Goal: Transaction & Acquisition: Purchase product/service

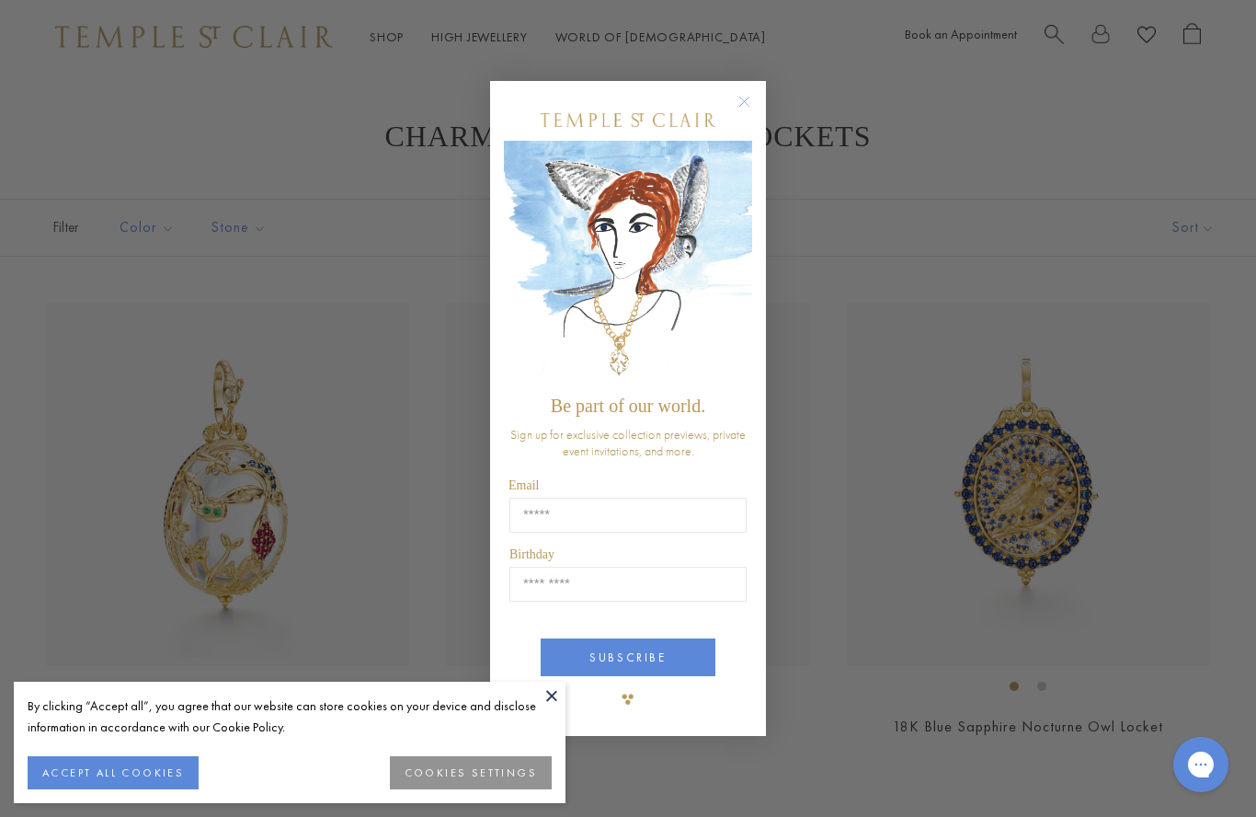
click at [753, 88] on form "Be part of our world. Sign up for exclusive collection previews, private event …" at bounding box center [628, 408] width 276 height 655
click at [760, 93] on form "Be part of our world. Sign up for exclusive collection previews, private event …" at bounding box center [628, 408] width 276 height 655
click at [753, 90] on icon "Close dialog" at bounding box center [744, 101] width 23 height 23
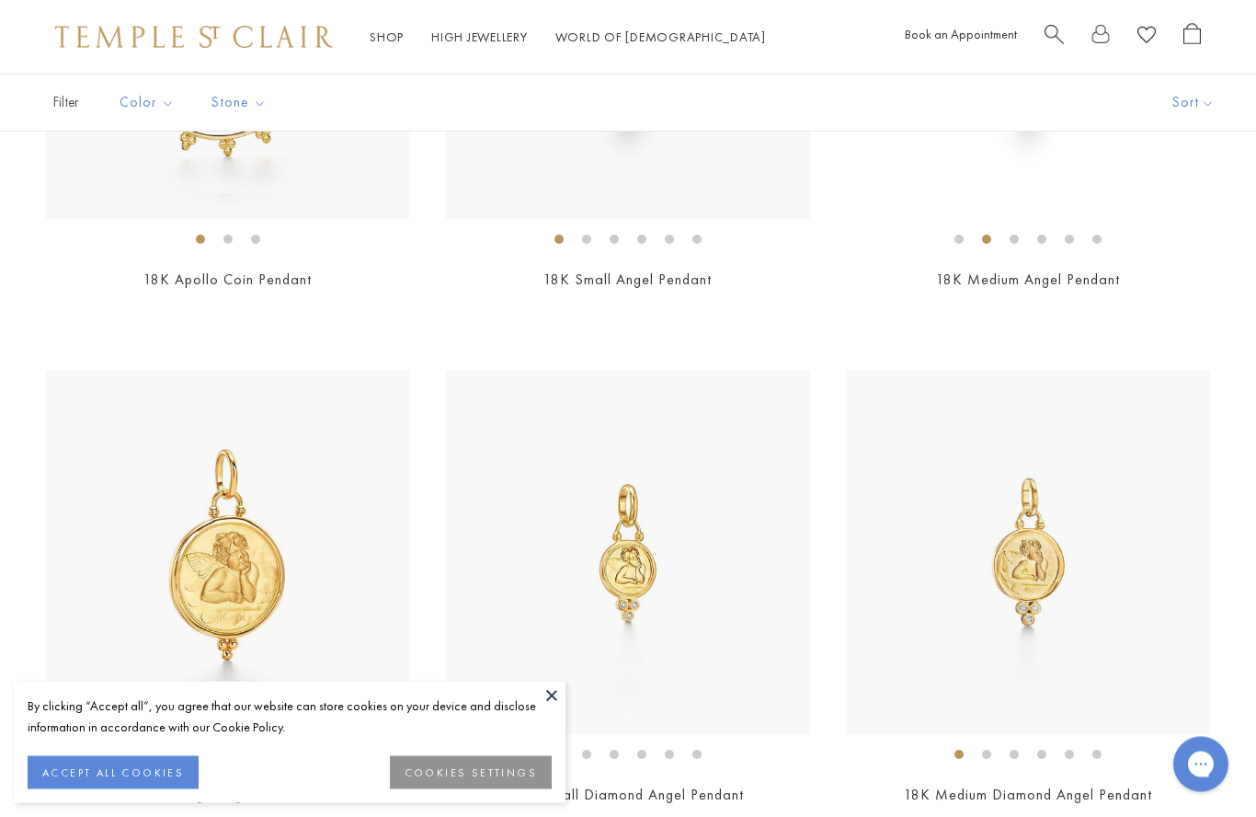
scroll to position [2529, 0]
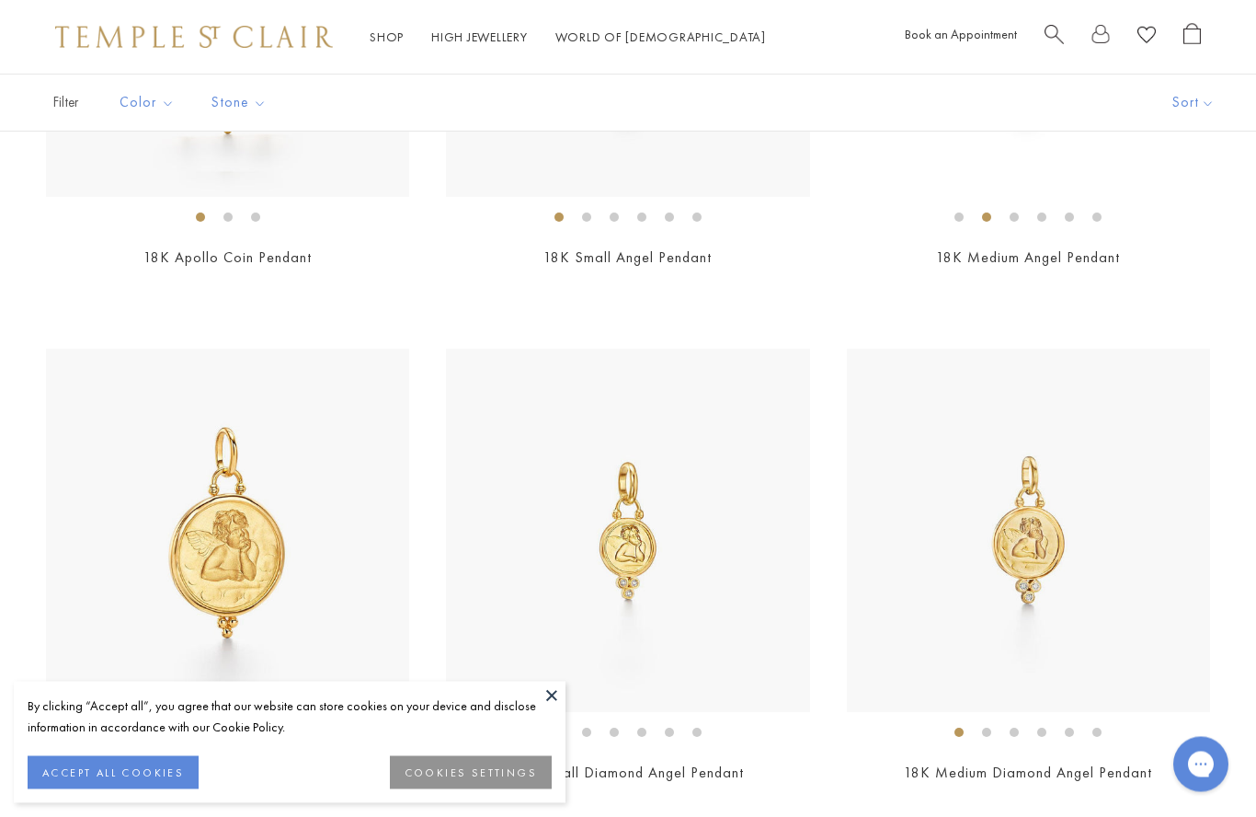
click at [325, 449] on img at bounding box center [227, 530] width 363 height 363
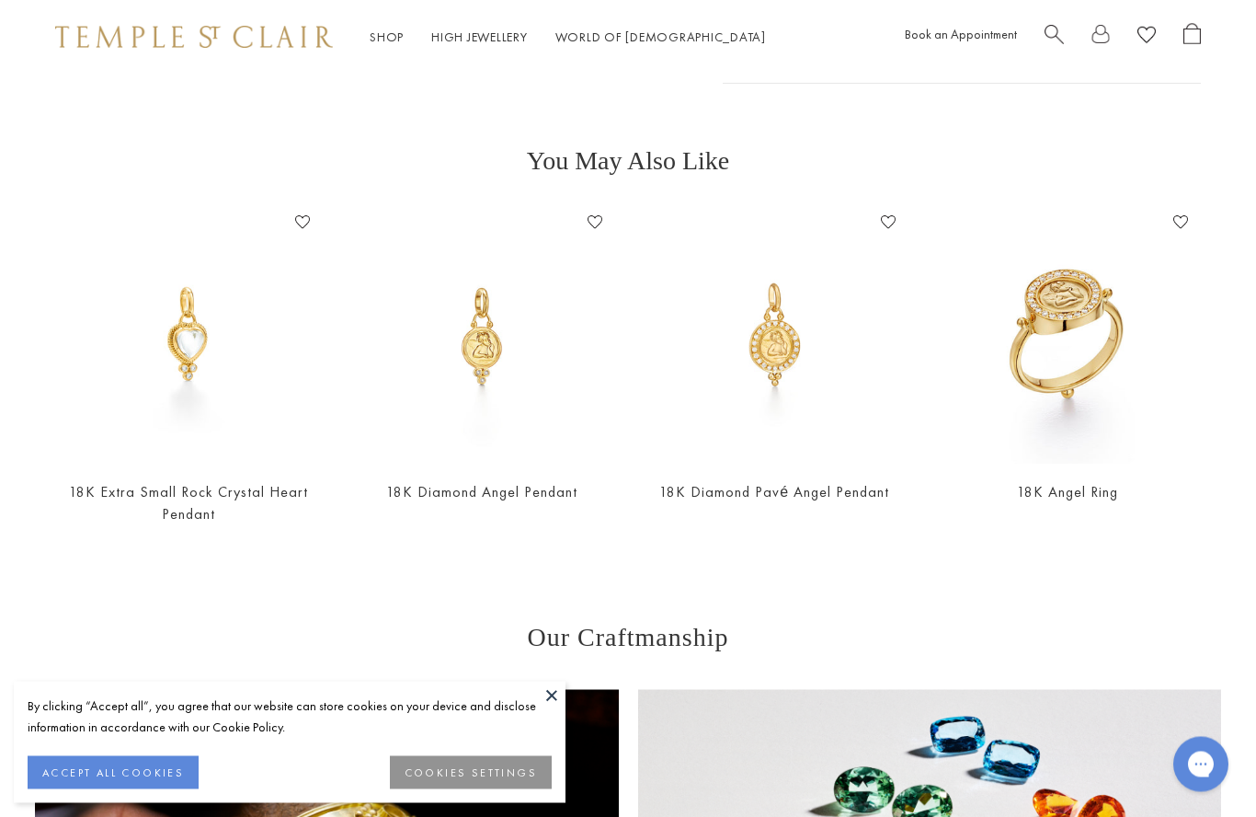
scroll to position [624, 0]
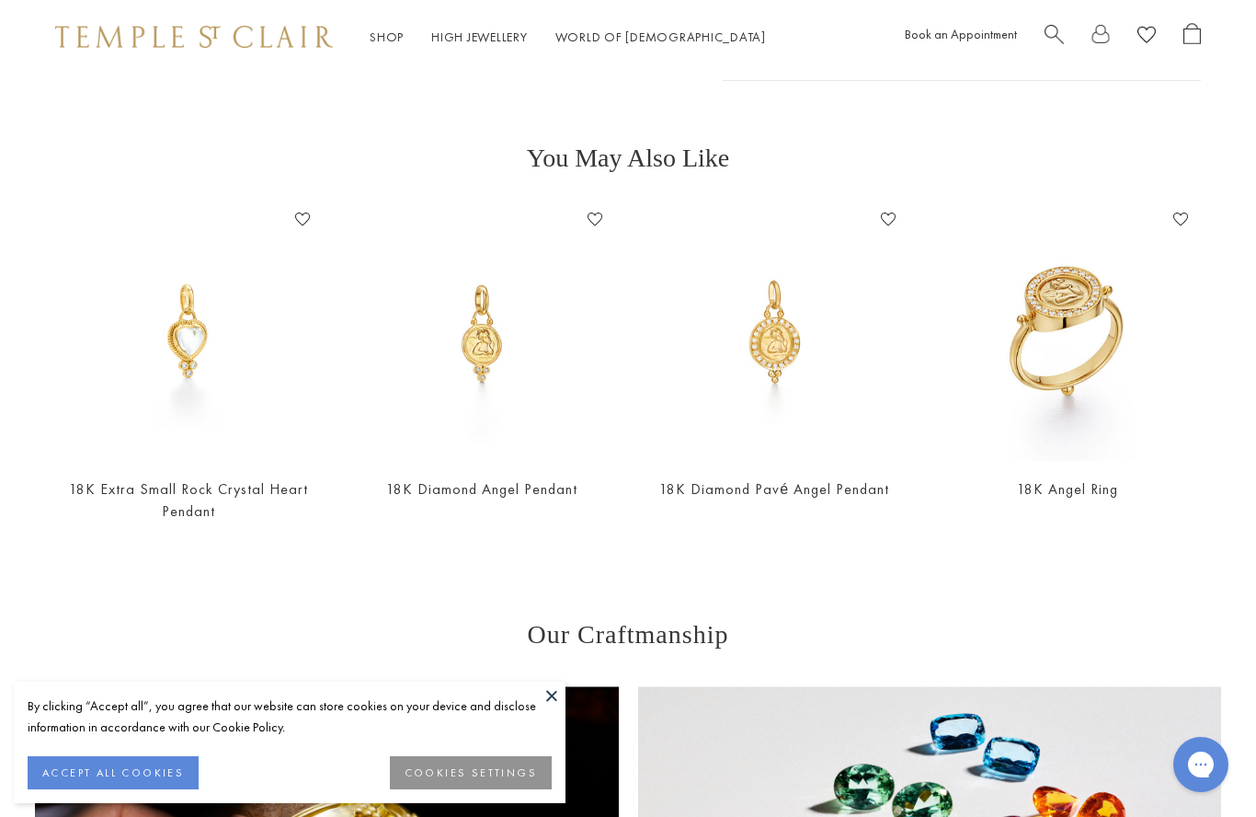
click at [790, 336] on img at bounding box center [774, 333] width 257 height 257
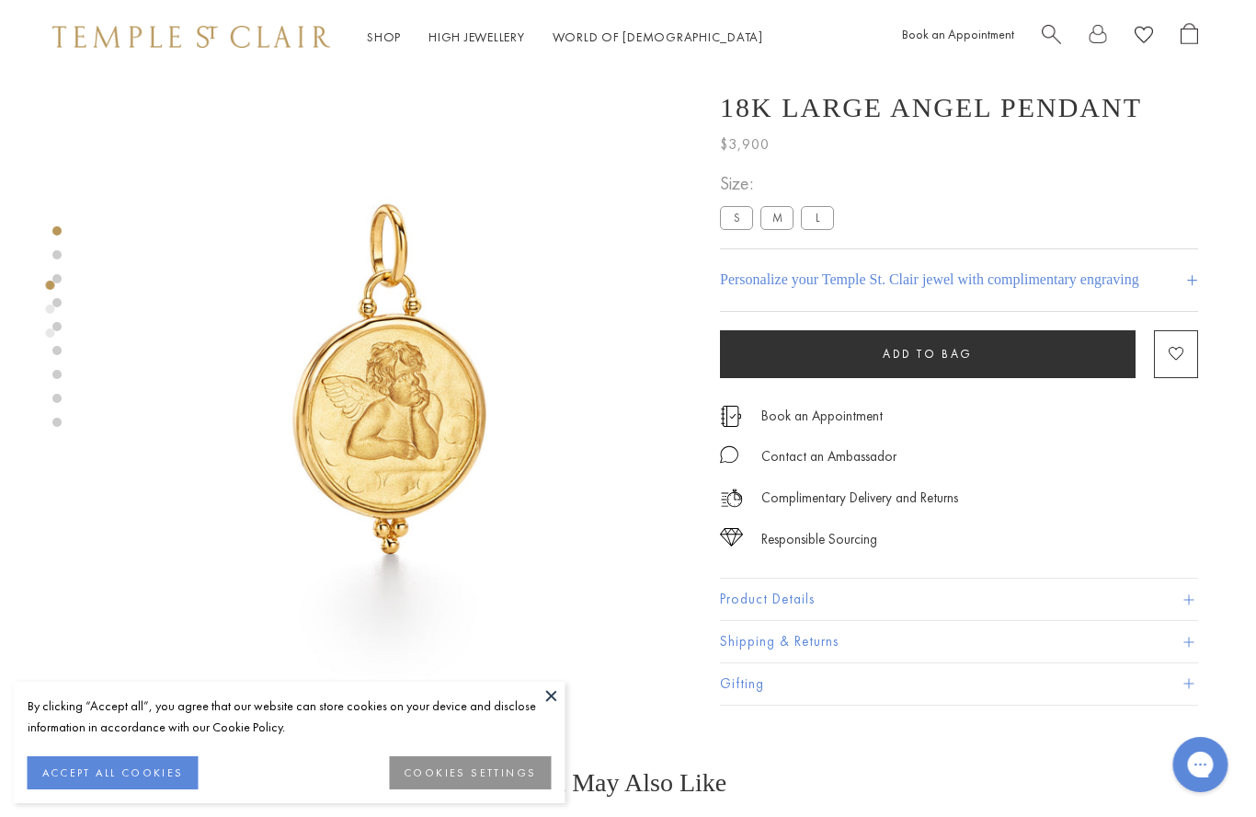
scroll to position [0, 0]
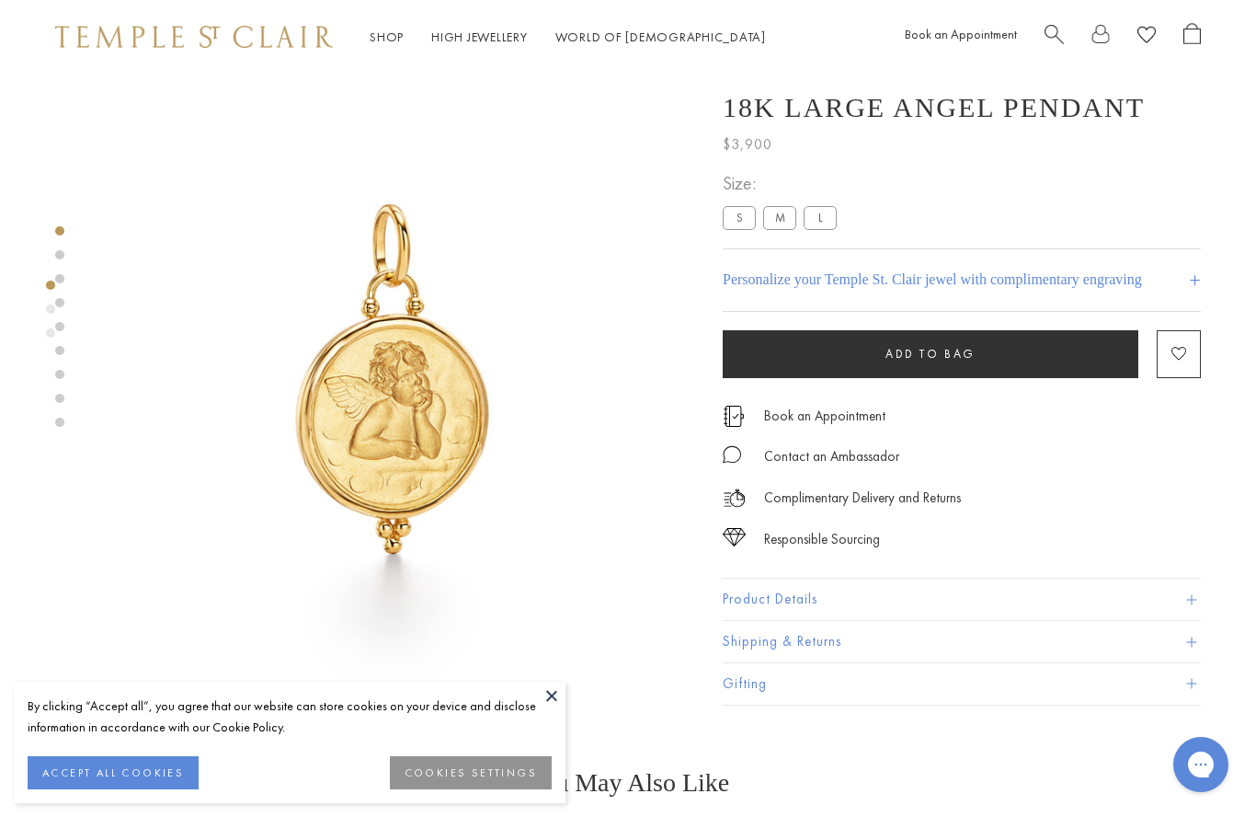
click at [1047, 23] on span "Search" at bounding box center [1054, 32] width 19 height 19
click at [1063, 28] on span "Search" at bounding box center [1054, 32] width 19 height 19
click at [1060, 31] on span "Search" at bounding box center [1054, 32] width 19 height 19
click at [131, 117] on input "search" at bounding box center [639, 110] width 1111 height 21
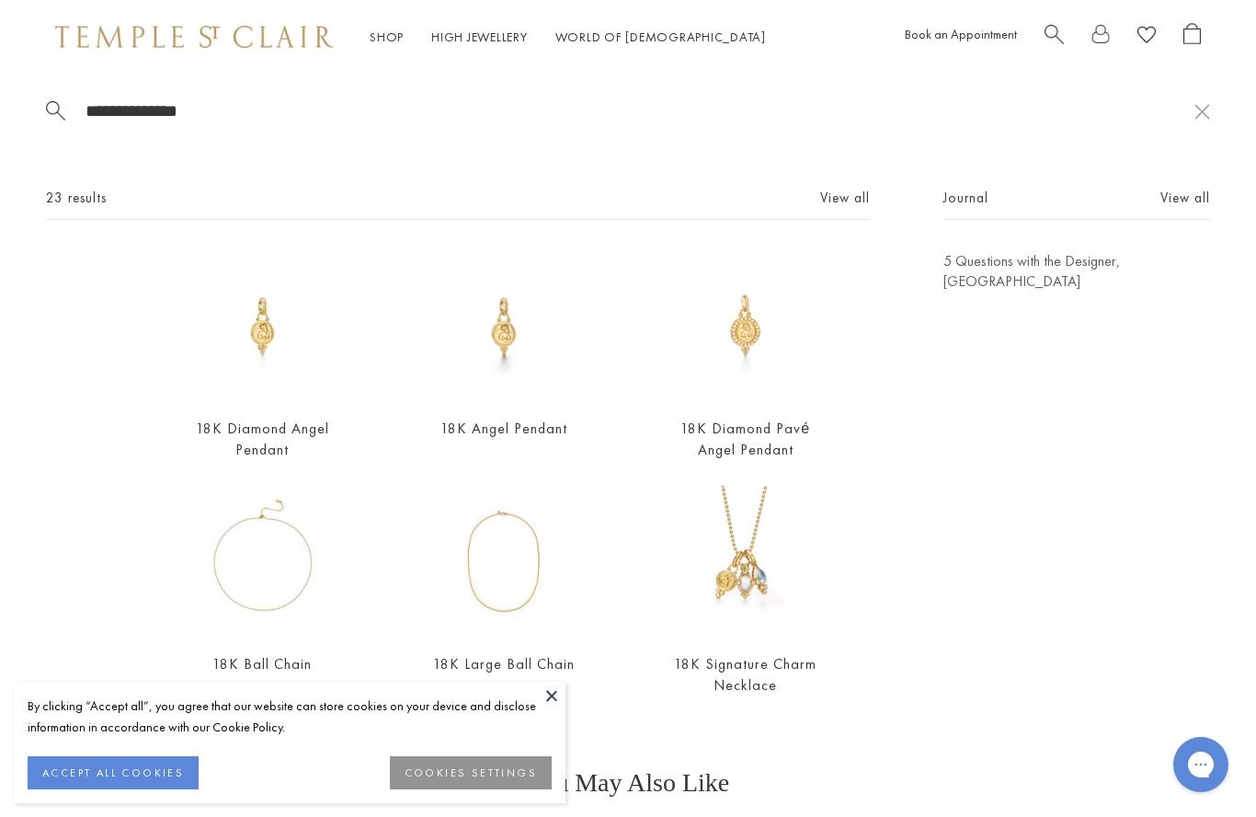
type input "**********"
click at [771, 439] on link "18K Diamond Pavé Angel Pendant" at bounding box center [745, 438] width 130 height 40
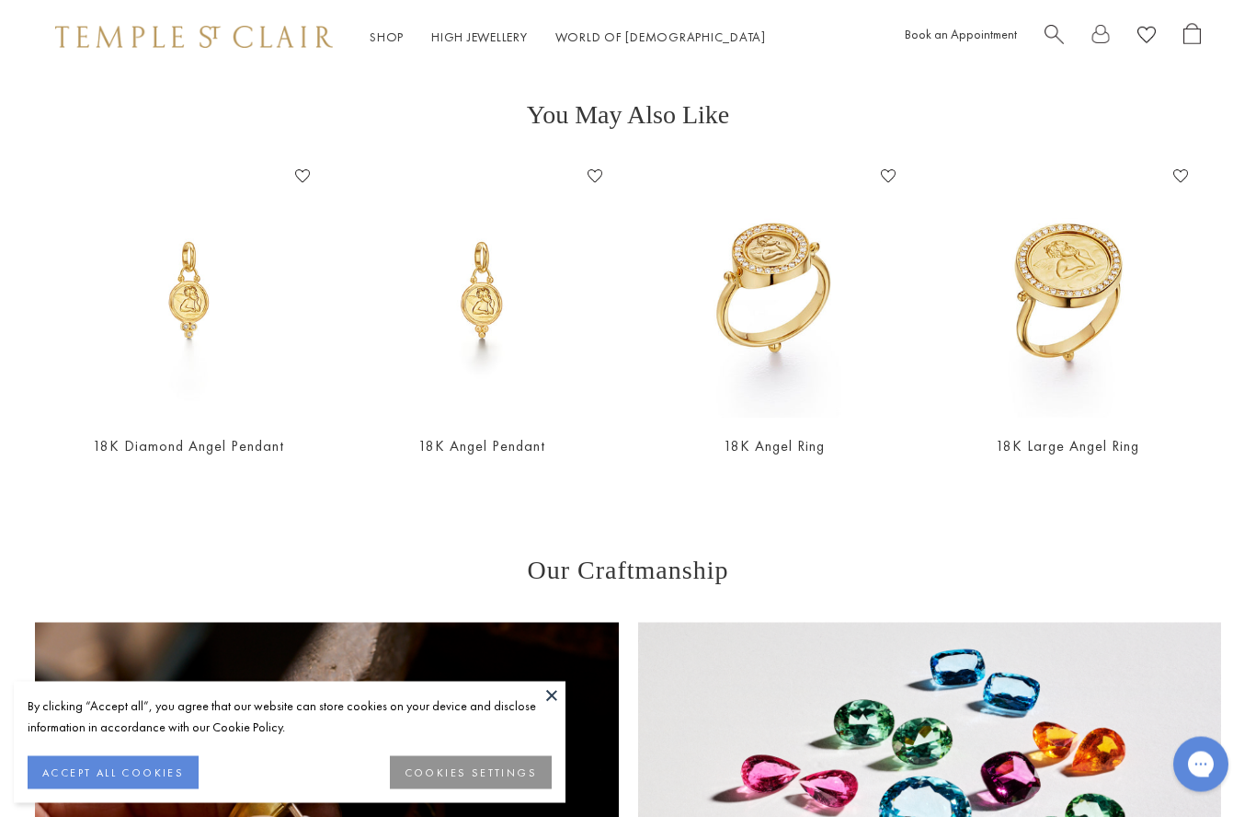
scroll to position [701, 0]
click at [497, 291] on img at bounding box center [482, 290] width 257 height 257
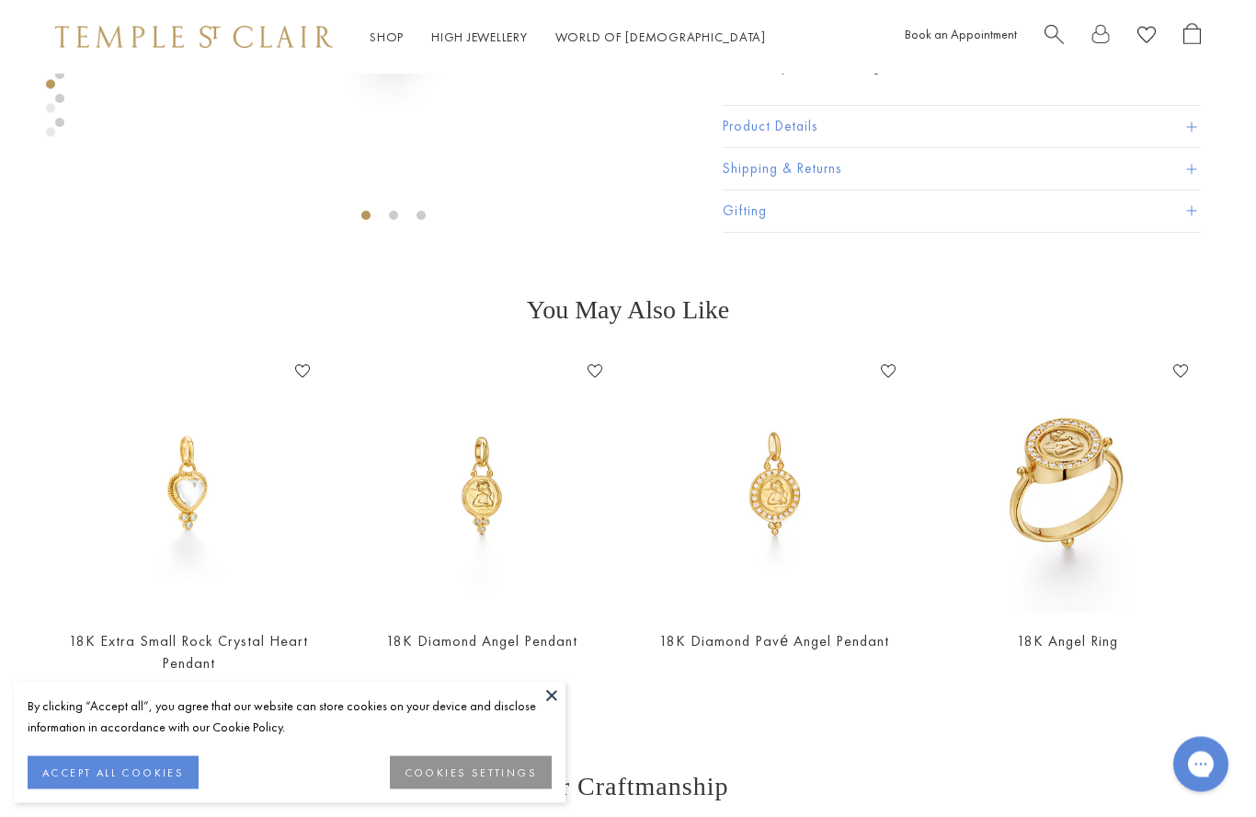
scroll to position [529, 0]
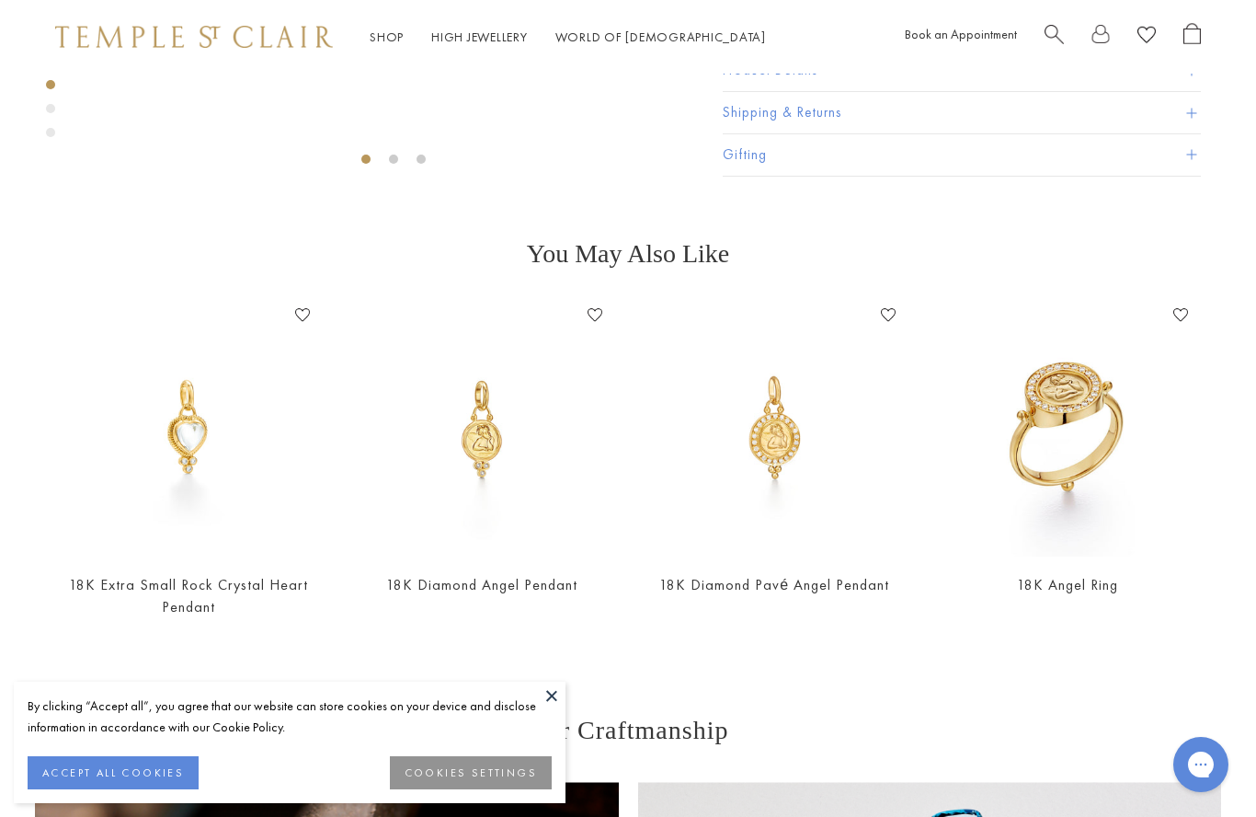
click at [775, 435] on img at bounding box center [774, 429] width 257 height 257
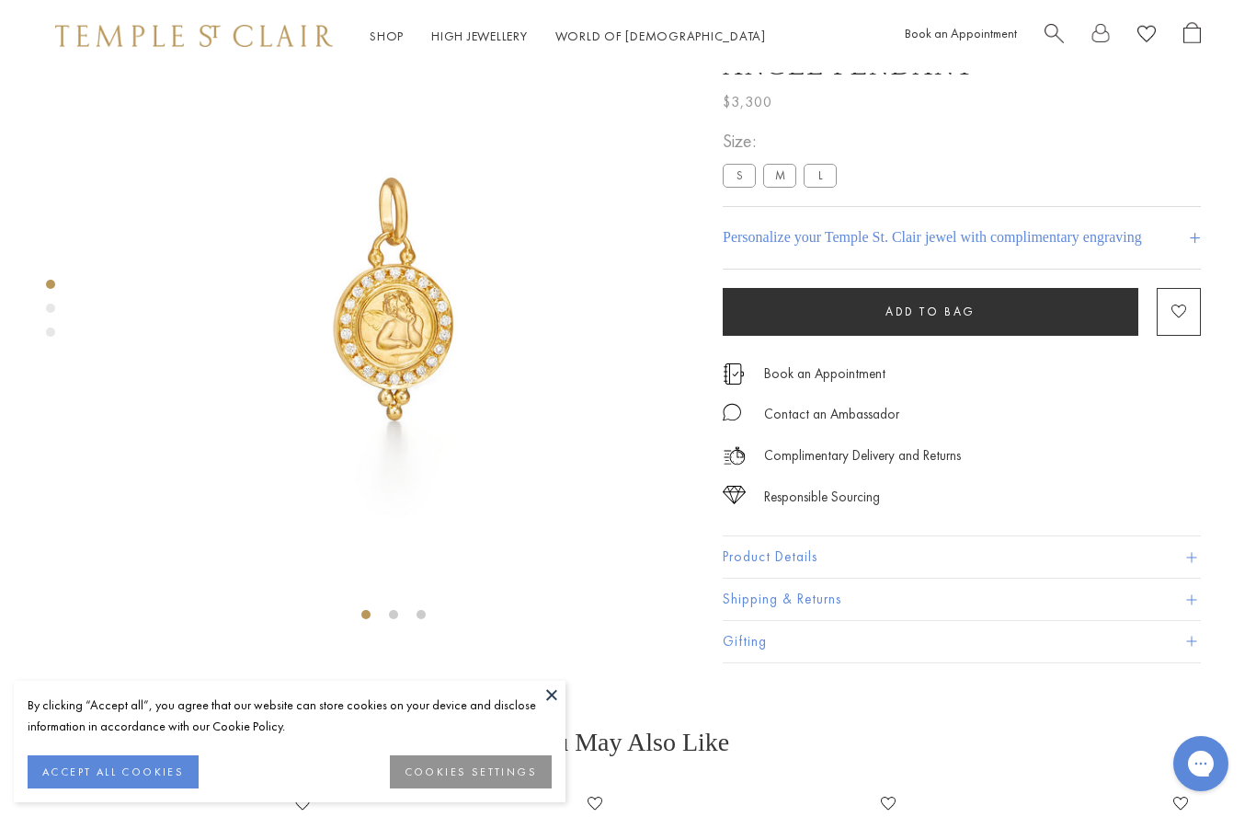
scroll to position [74, 0]
click at [827, 176] on label "L" at bounding box center [820, 175] width 33 height 23
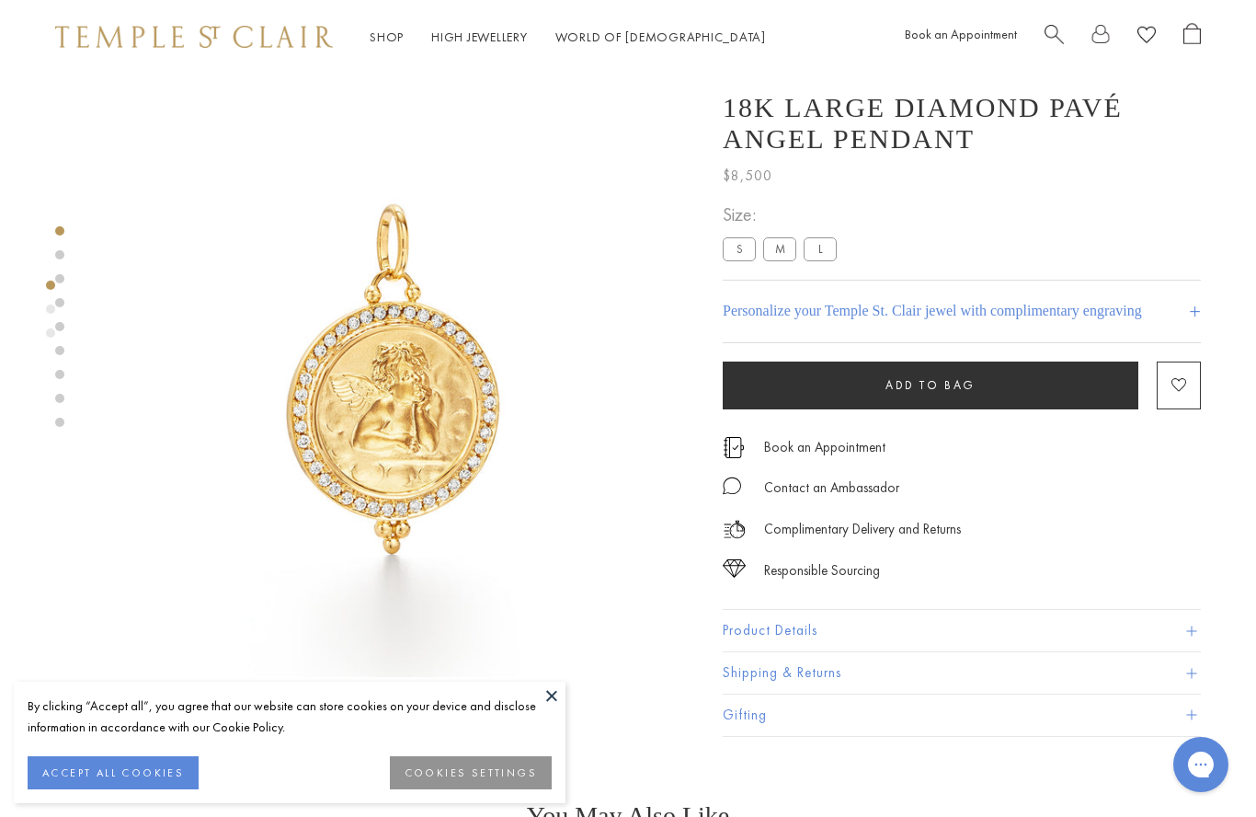
click at [783, 248] on label "M" at bounding box center [779, 248] width 33 height 23
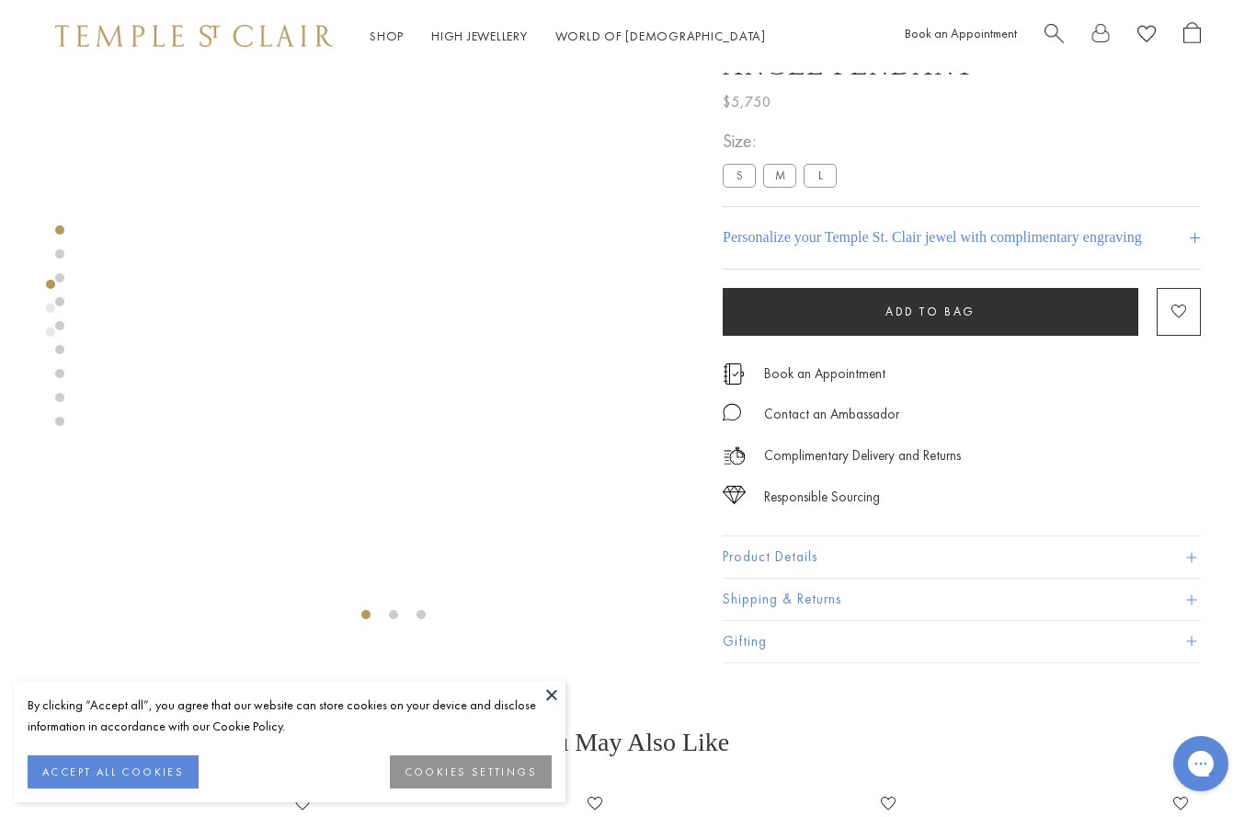
scroll to position [74, 0]
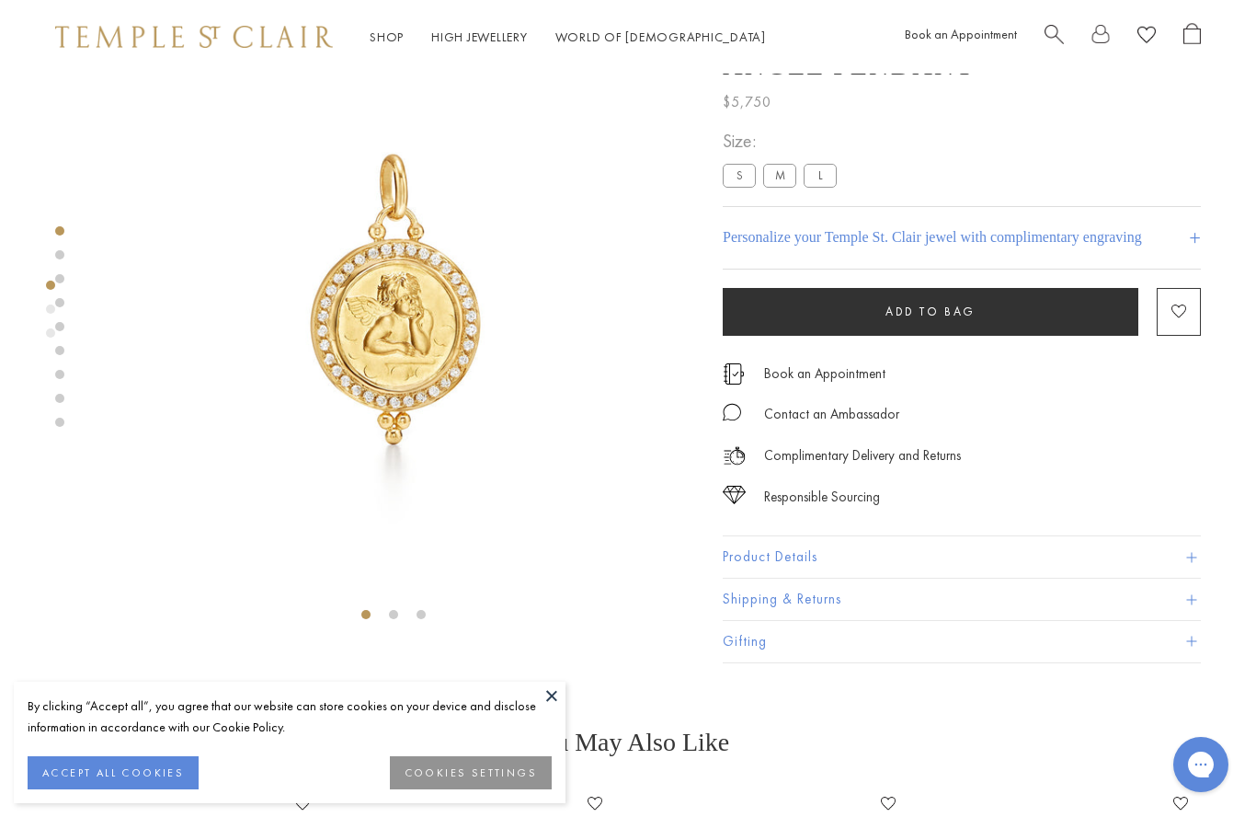
click at [741, 171] on label "S" at bounding box center [739, 175] width 33 height 23
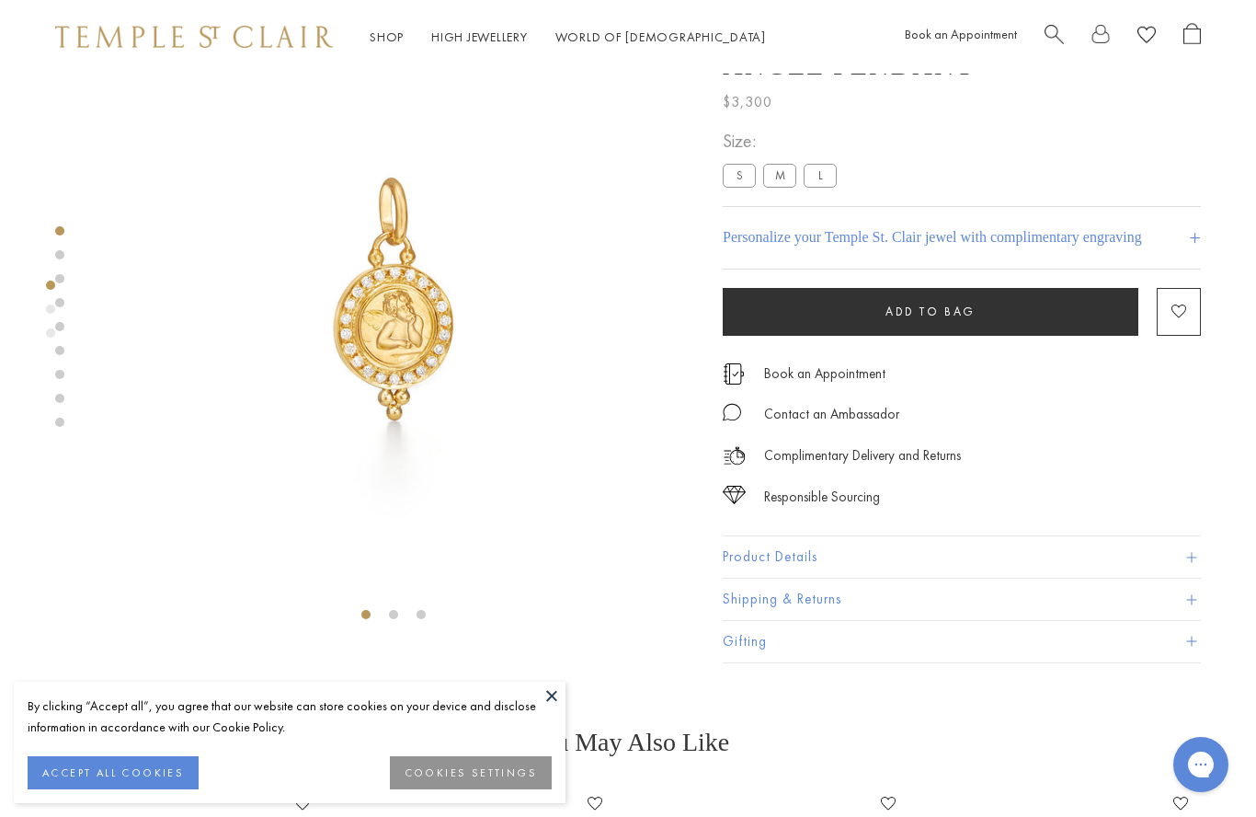
click at [826, 169] on label "L" at bounding box center [820, 175] width 33 height 23
